Goal: Task Accomplishment & Management: Use online tool/utility

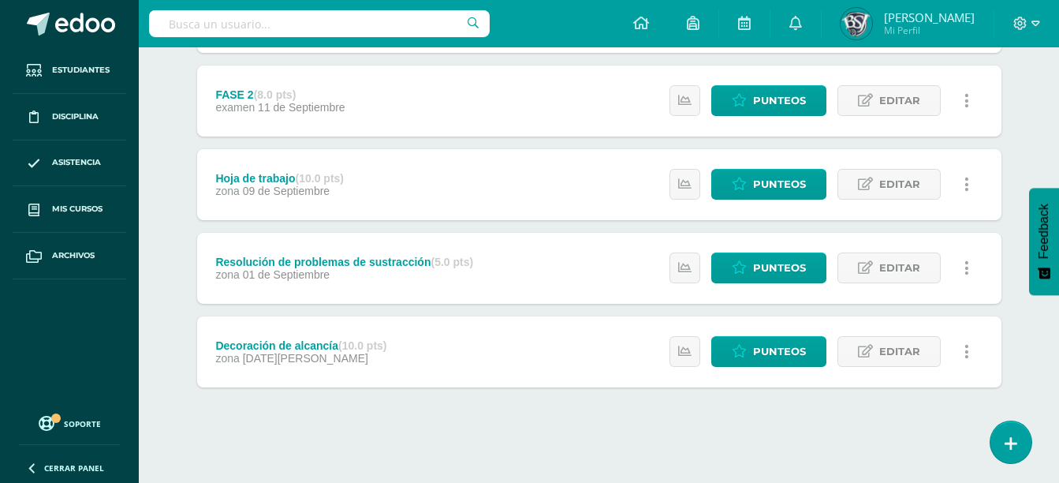
scroll to position [703, 0]
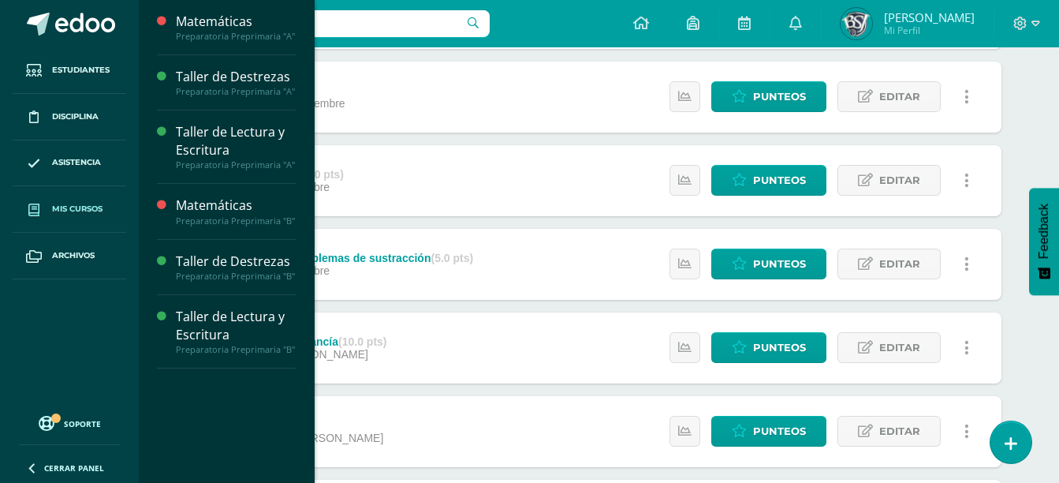
click at [98, 211] on span "Mis cursos" at bounding box center [77, 209] width 50 height 13
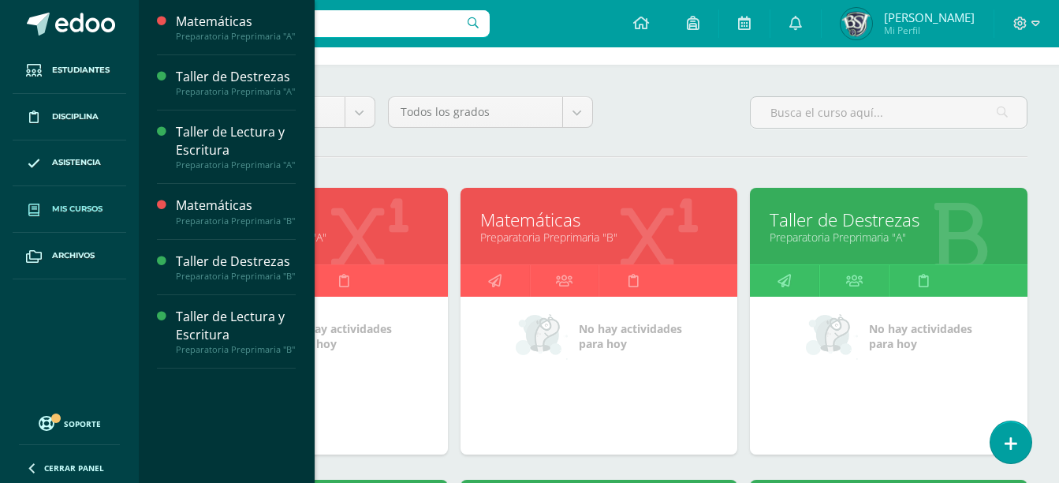
scroll to position [166, 0]
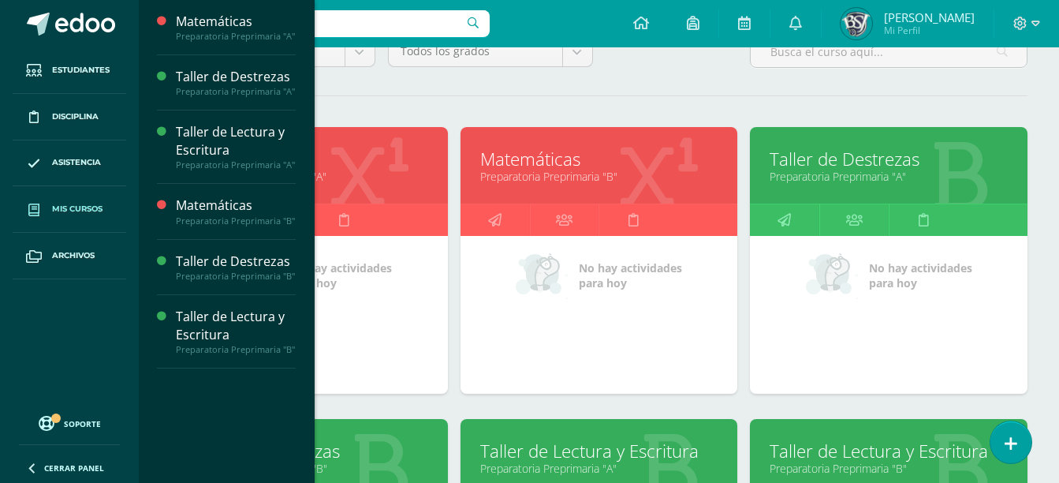
click at [406, 463] on link "Preparatoria Preprimaria "B"" at bounding box center [309, 468] width 238 height 15
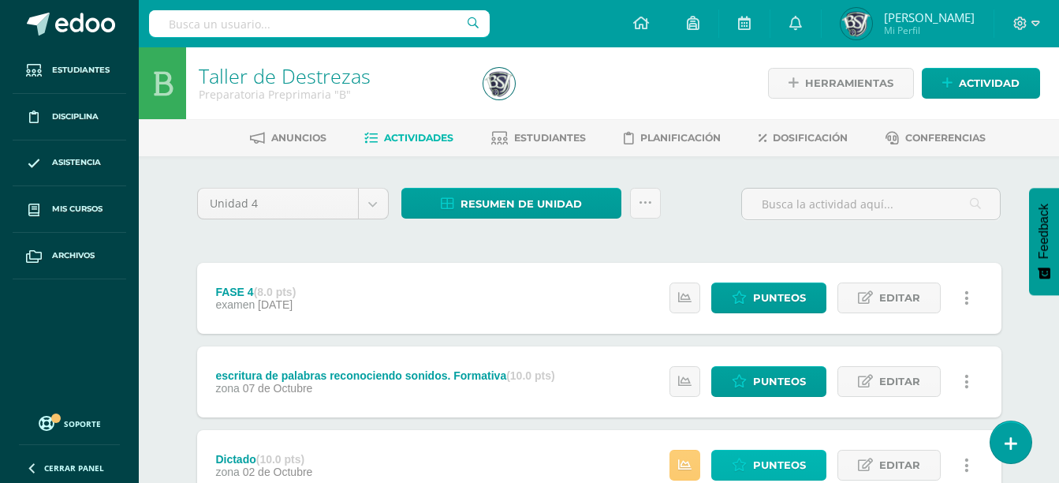
click at [768, 468] on span "Punteos" at bounding box center [779, 464] width 53 height 29
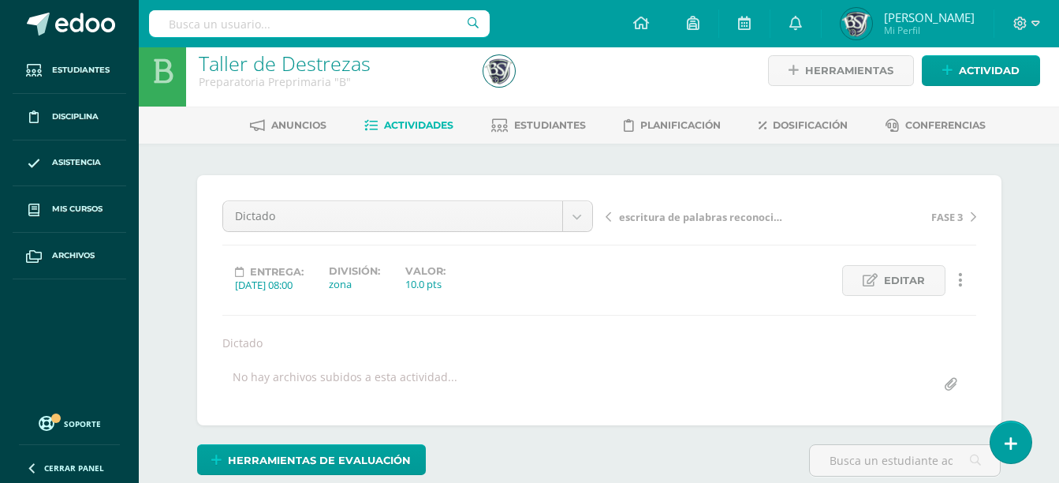
scroll to position [13, 0]
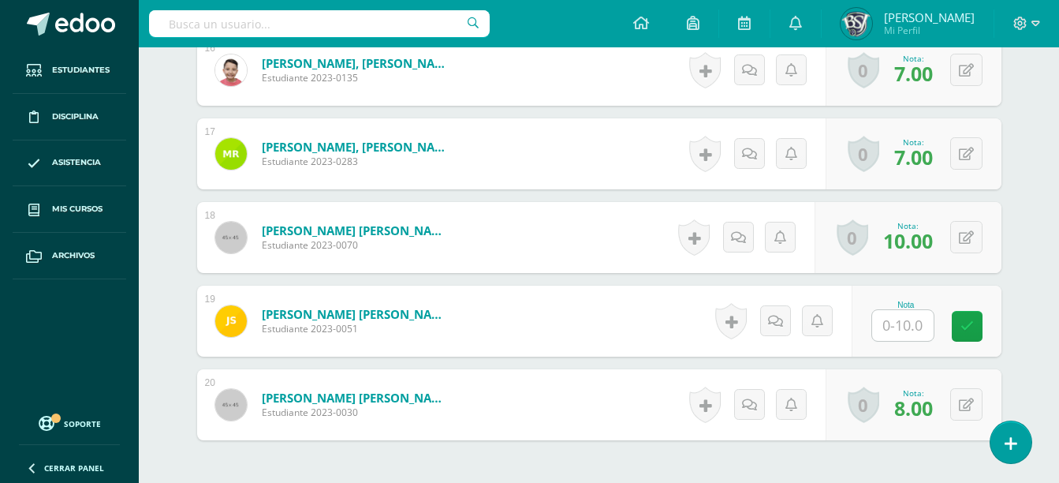
scroll to position [1795, 0]
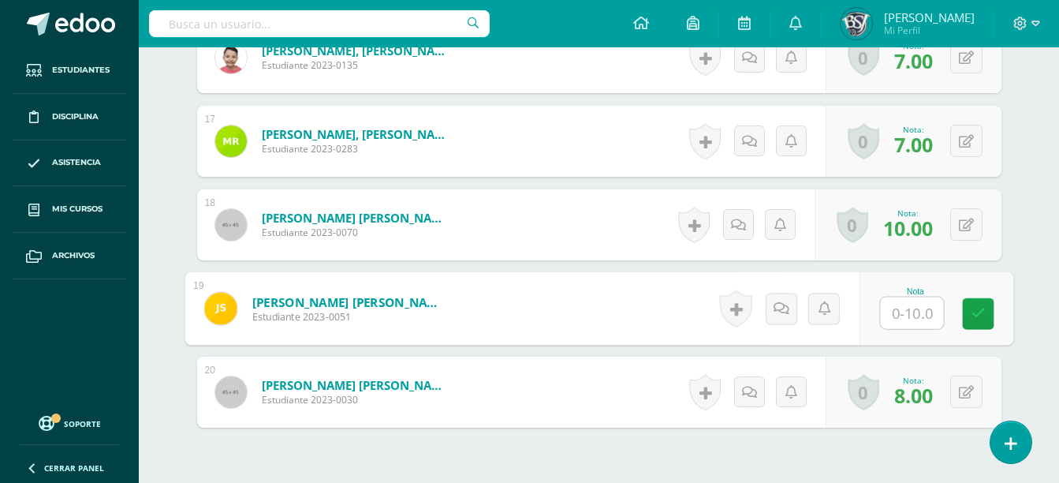
click at [921, 312] on input "text" at bounding box center [911, 313] width 63 height 32
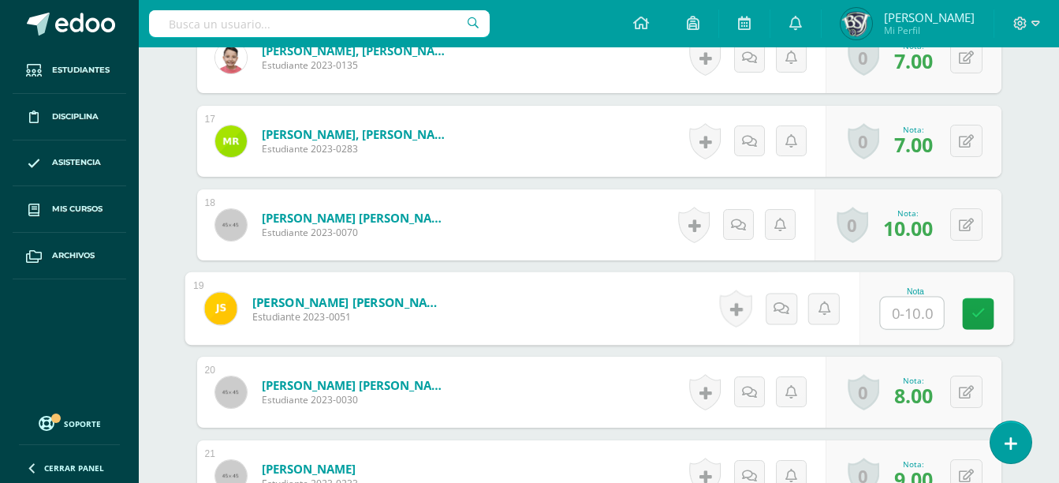
type input "8"
click at [976, 315] on icon at bounding box center [978, 312] width 14 height 13
